Goal: Check status: Check status

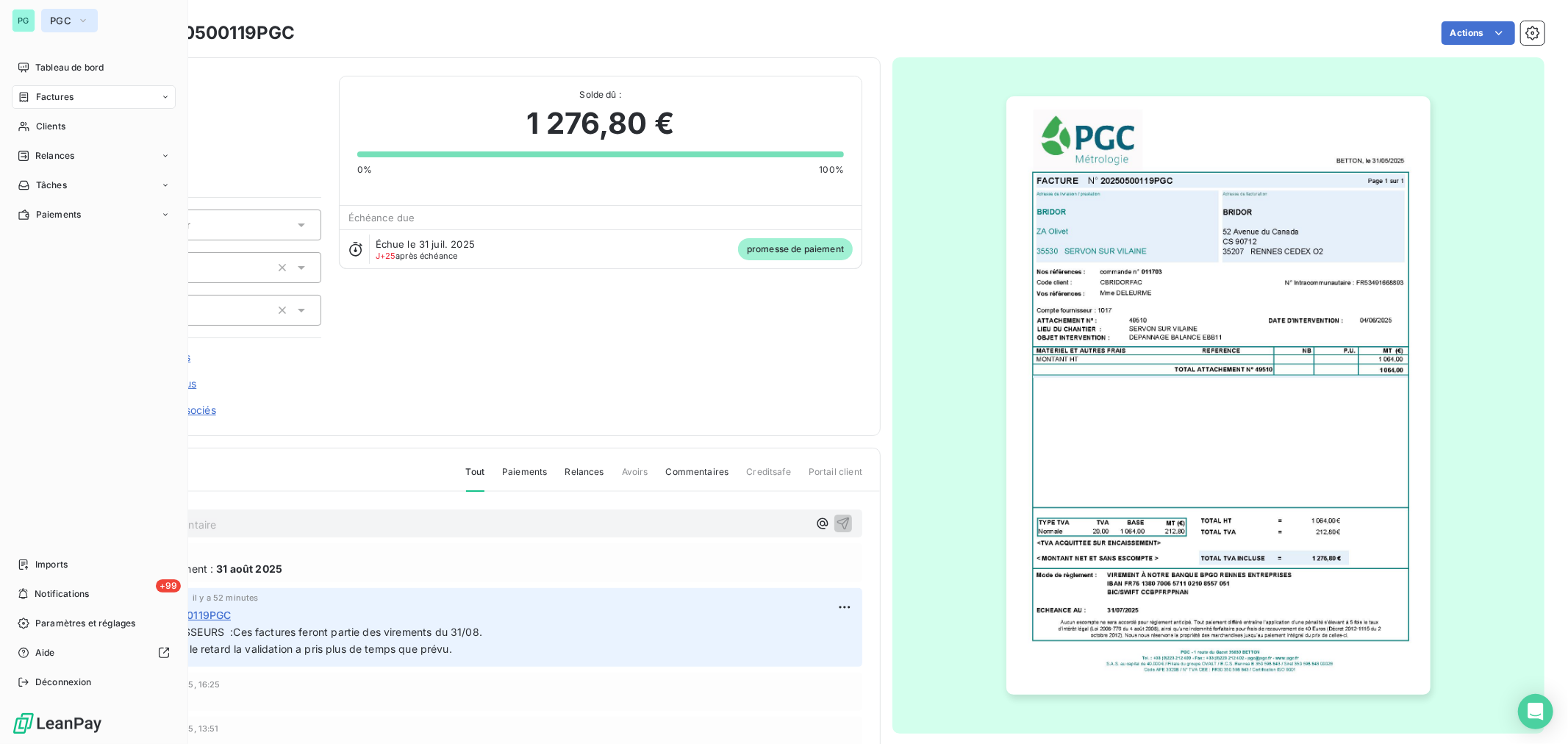
click at [79, 17] on icon "button" at bounding box center [83, 20] width 12 height 15
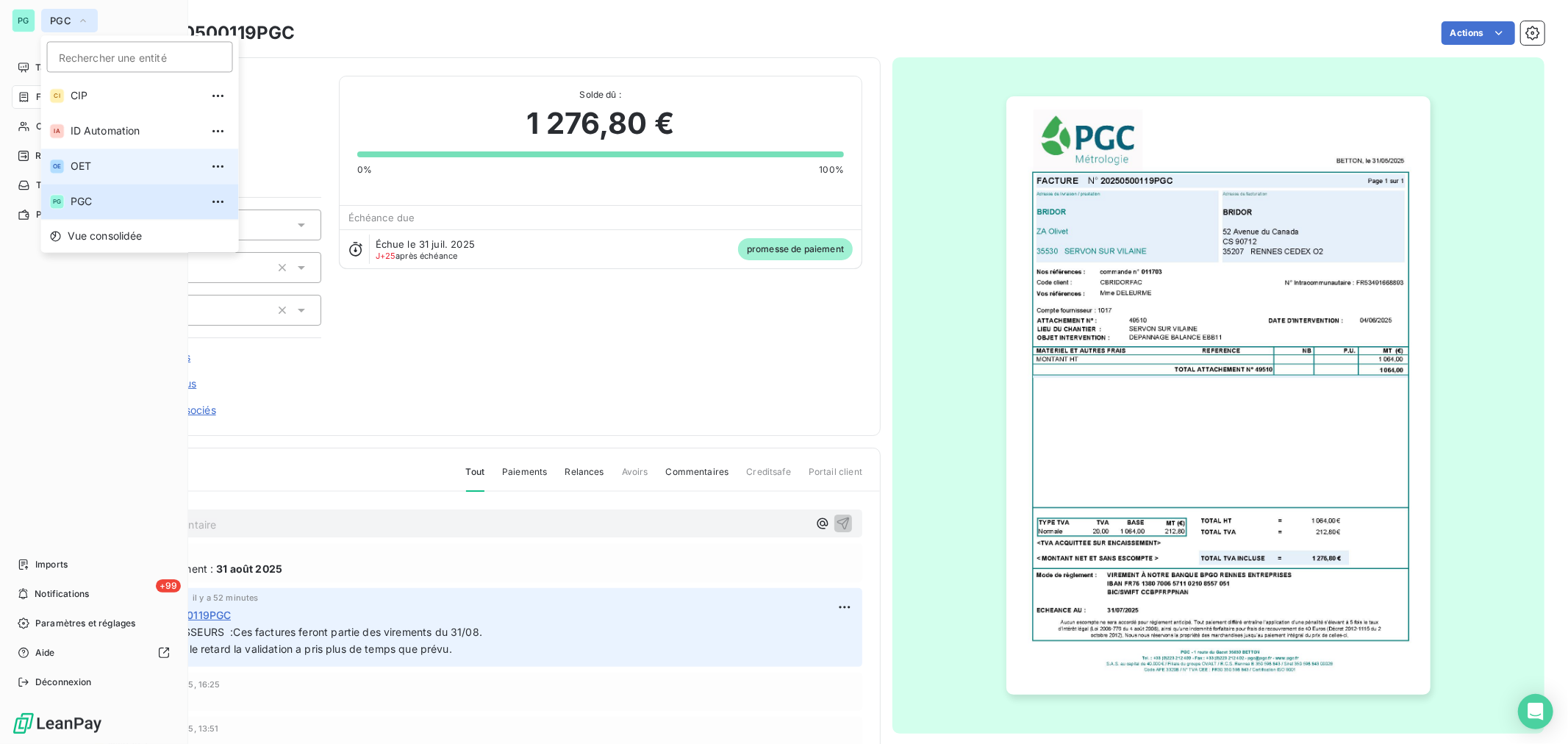
click at [94, 161] on span "OET" at bounding box center [135, 166] width 130 height 15
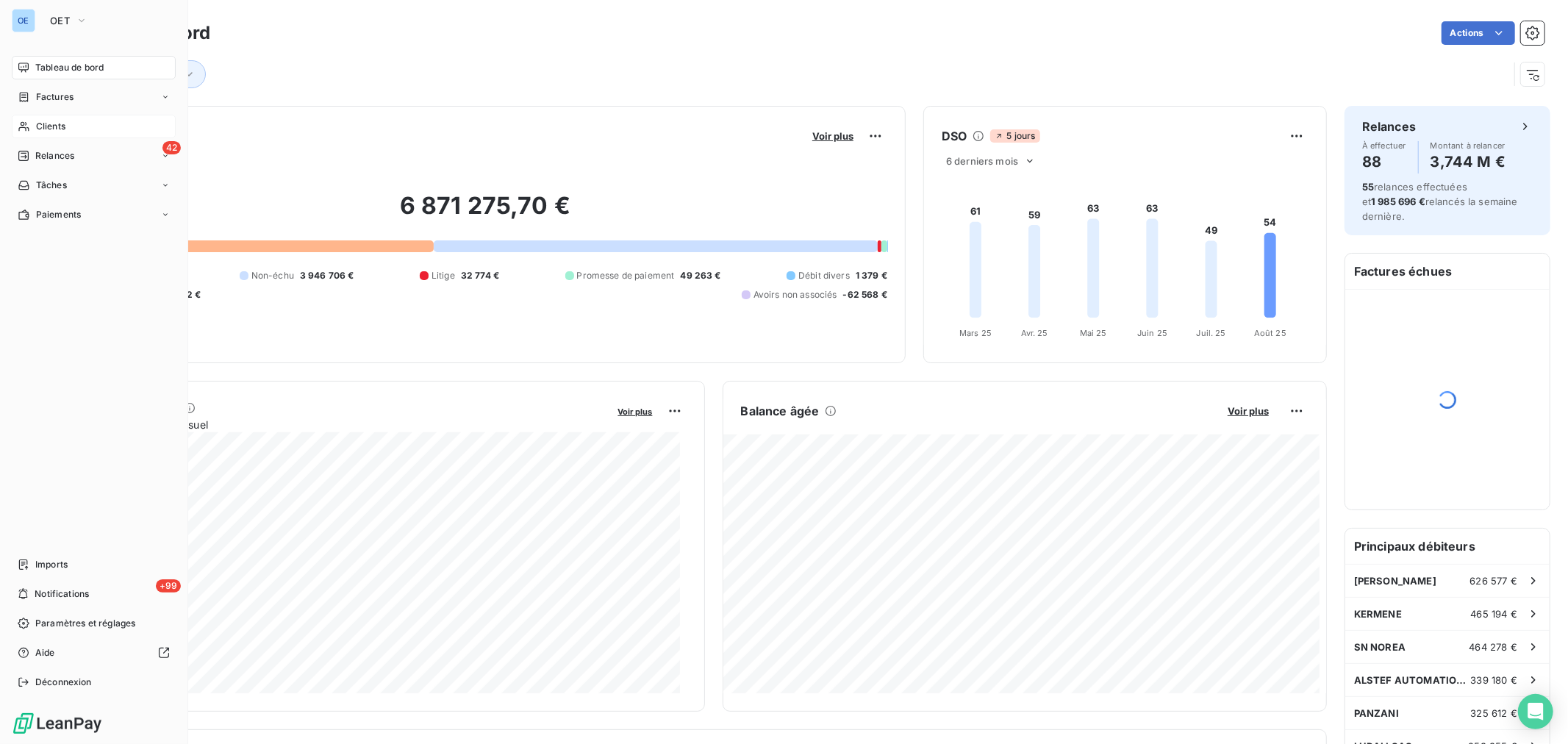
click at [46, 127] on span "Clients" at bounding box center [50, 126] width 29 height 13
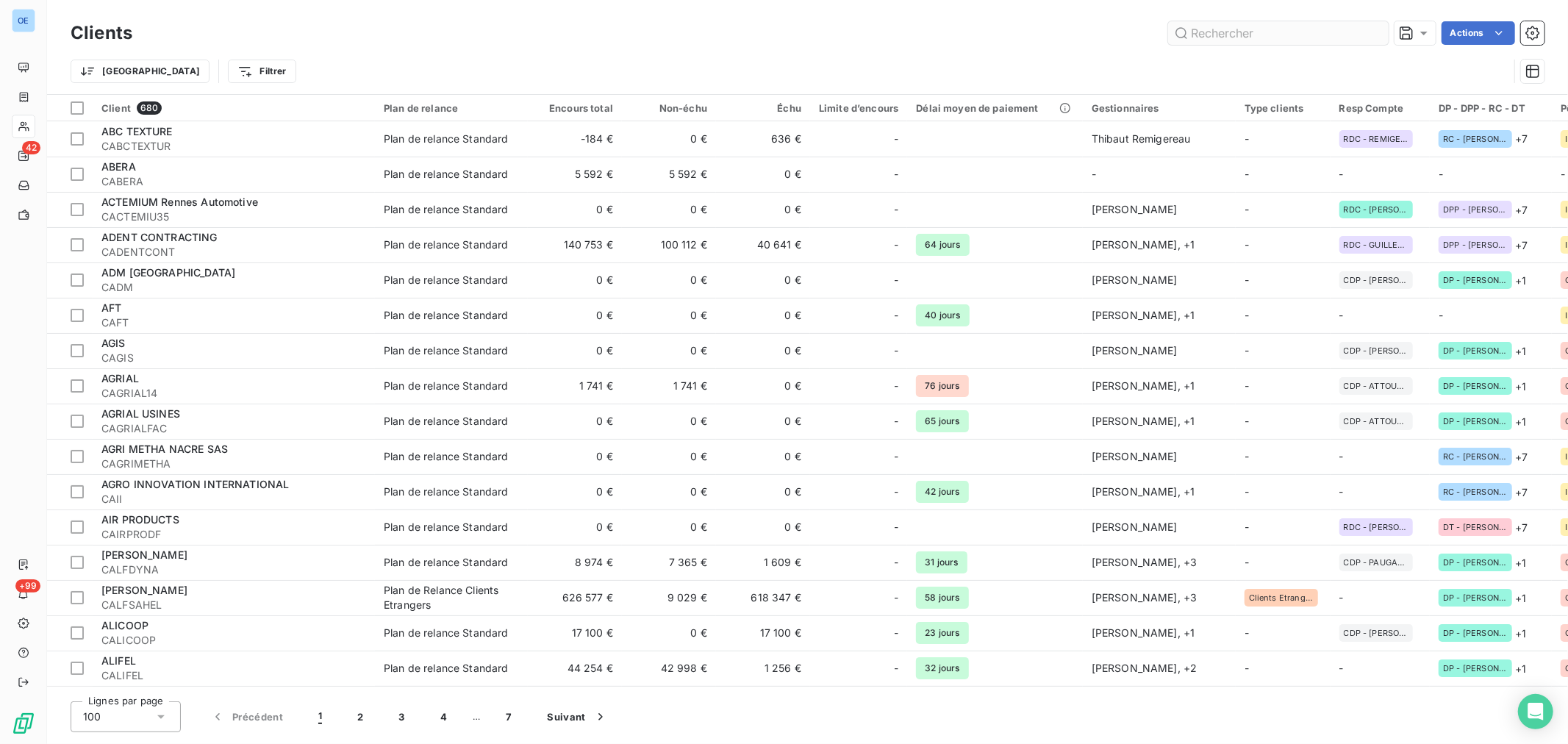
click at [1215, 31] on input "text" at bounding box center [1278, 33] width 221 height 24
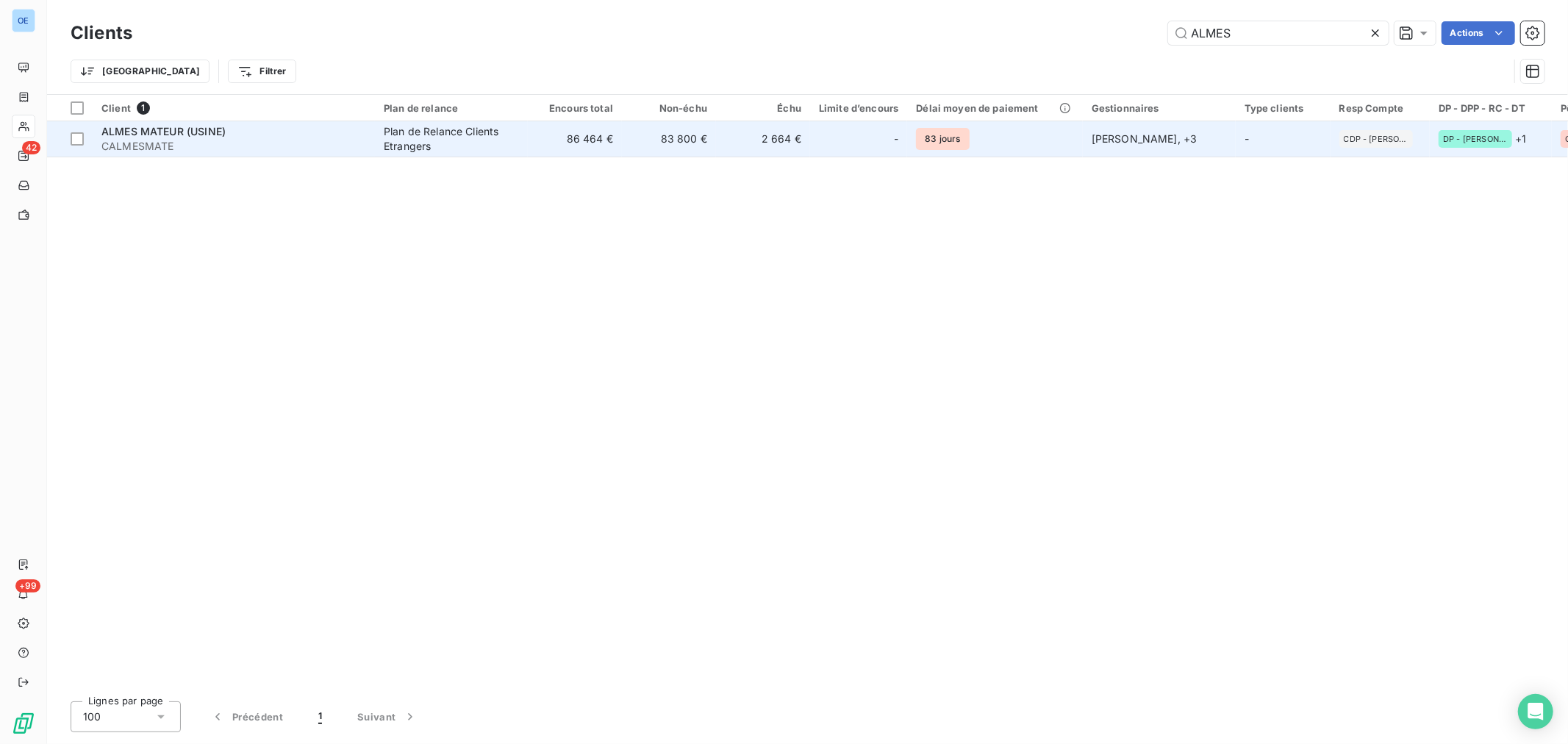
type input "ALMES"
click at [802, 143] on td "2 664 €" at bounding box center [762, 139] width 94 height 35
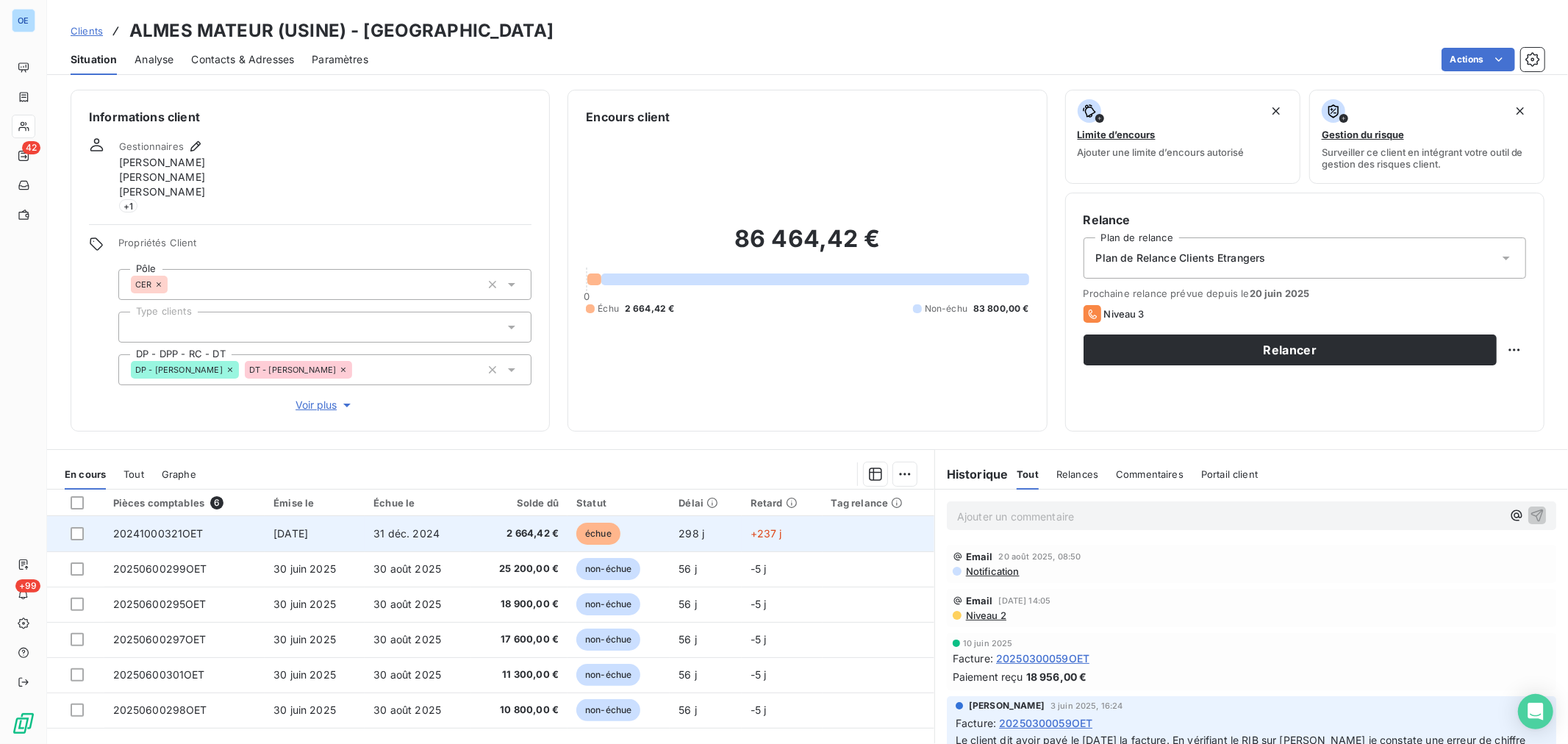
click at [518, 539] on span "2 664,42 €" at bounding box center [520, 533] width 79 height 15
